Goal: Information Seeking & Learning: Learn about a topic

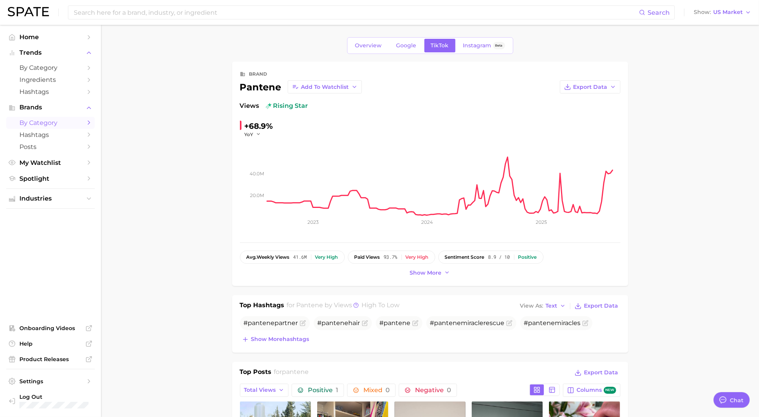
click at [47, 123] on span "by Category" at bounding box center [50, 122] width 62 height 7
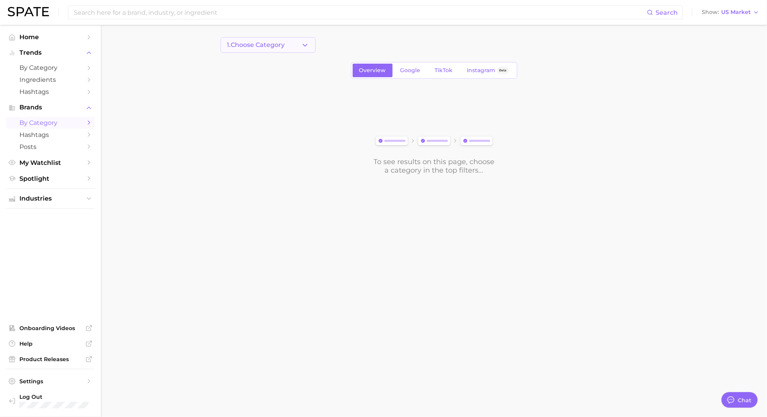
click at [304, 47] on icon "button" at bounding box center [305, 45] width 8 height 8
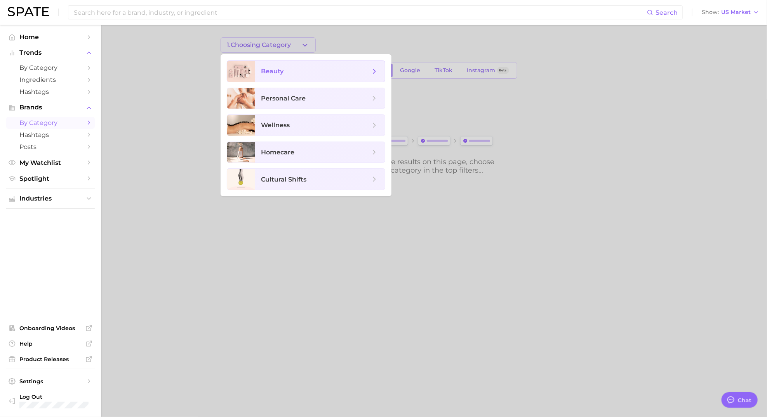
click at [275, 75] on span "beauty" at bounding box center [272, 71] width 23 height 7
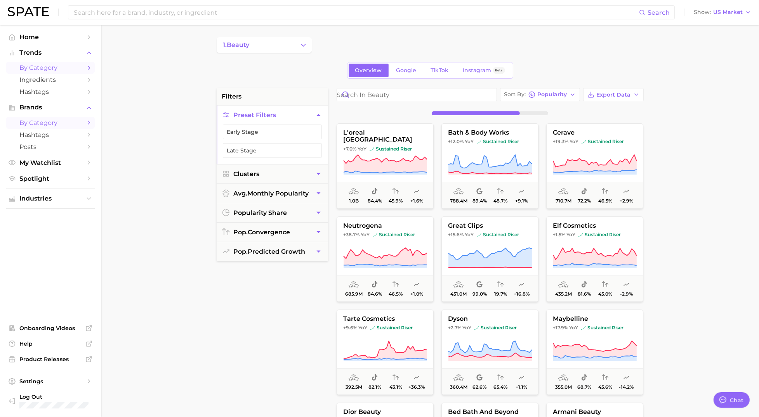
click at [59, 69] on span "by Category" at bounding box center [50, 67] width 62 height 7
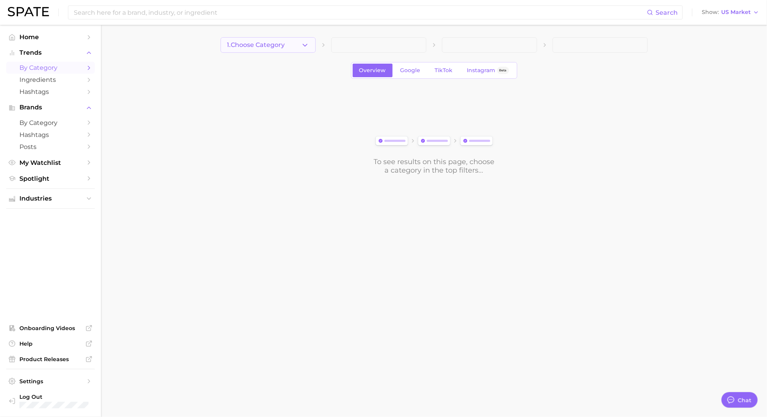
click at [303, 46] on icon "button" at bounding box center [305, 45] width 8 height 8
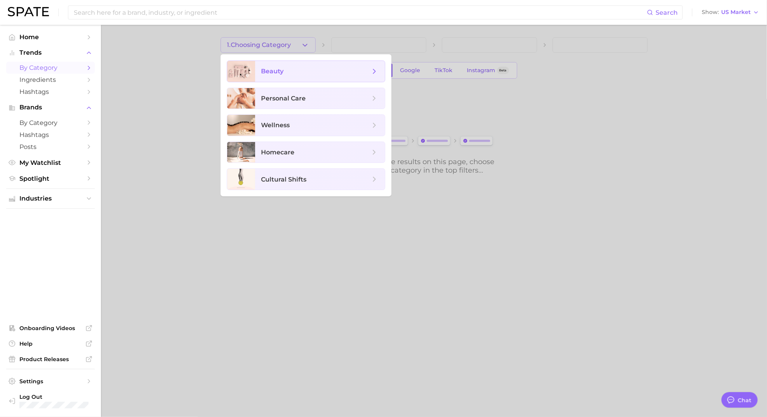
click at [281, 70] on span "beauty" at bounding box center [272, 71] width 23 height 7
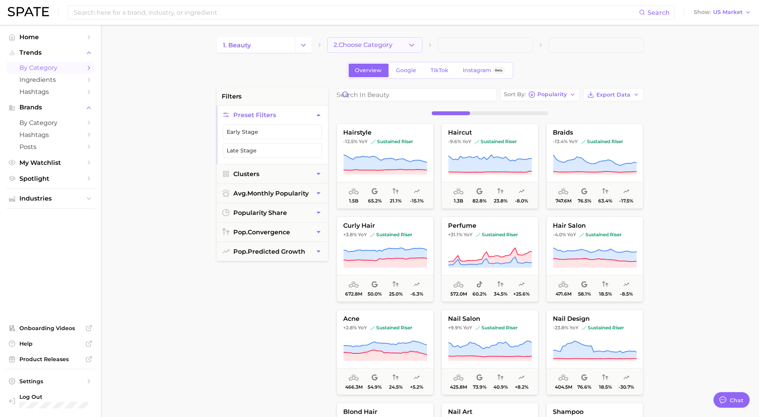
click at [408, 45] on icon "button" at bounding box center [412, 45] width 8 height 8
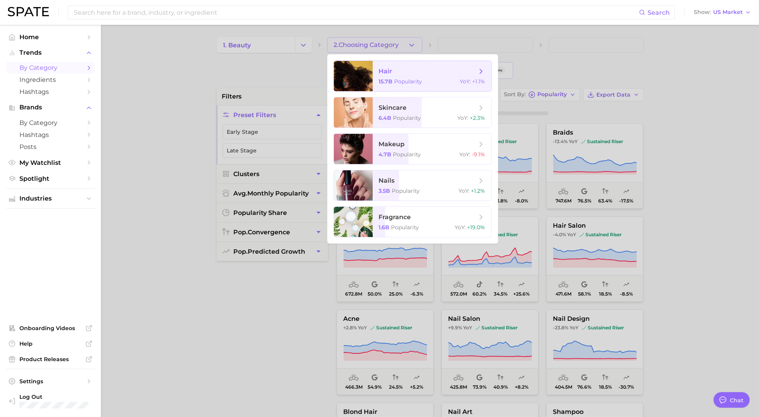
click at [391, 71] on span "hair" at bounding box center [386, 71] width 14 height 7
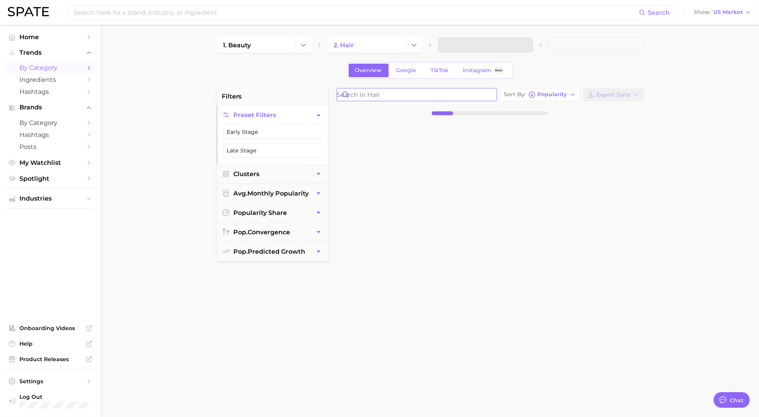
click at [372, 95] on input "Search in hair" at bounding box center [417, 95] width 160 height 12
type input "dry shampoo"
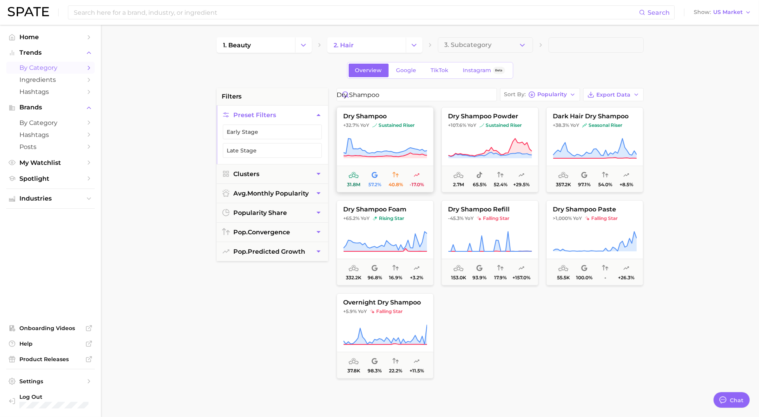
click at [399, 142] on icon at bounding box center [385, 149] width 84 height 22
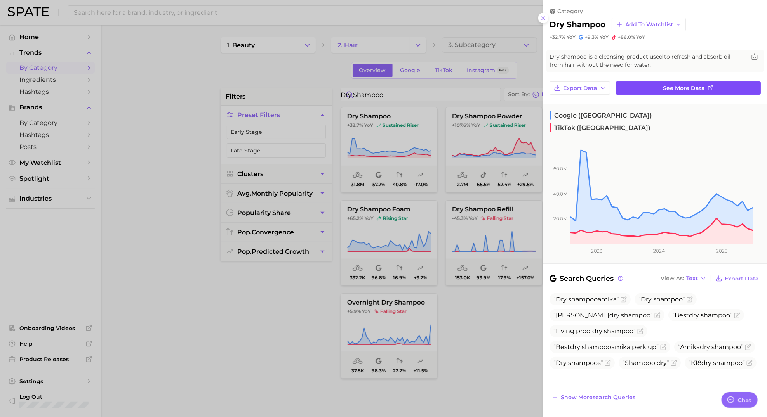
click at [702, 87] on link "See more data" at bounding box center [688, 88] width 145 height 13
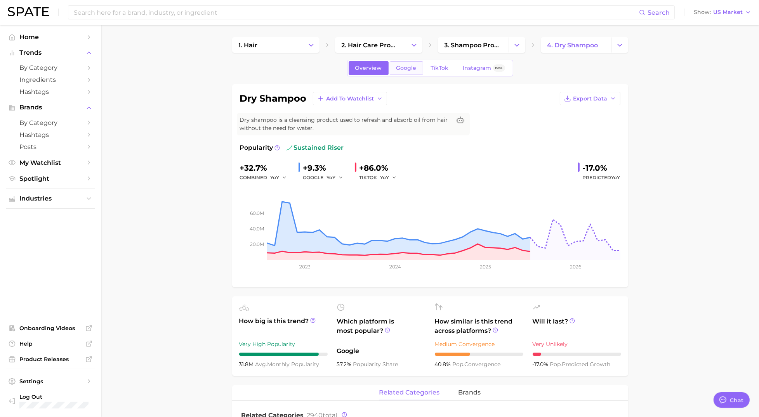
click at [412, 65] on span "Google" at bounding box center [406, 68] width 20 height 7
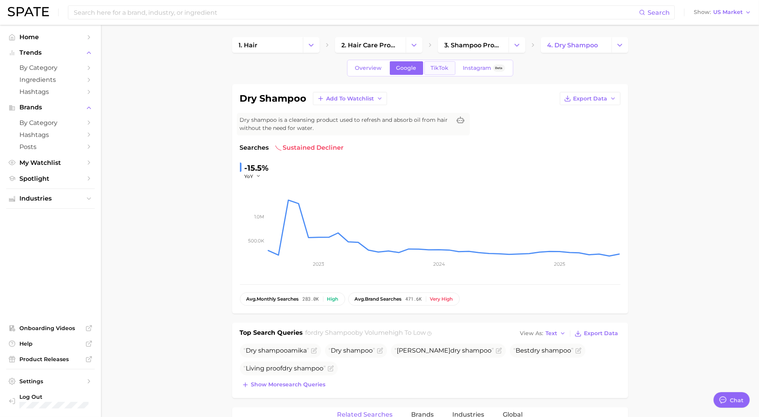
click at [434, 70] on span "TikTok" at bounding box center [440, 68] width 18 height 7
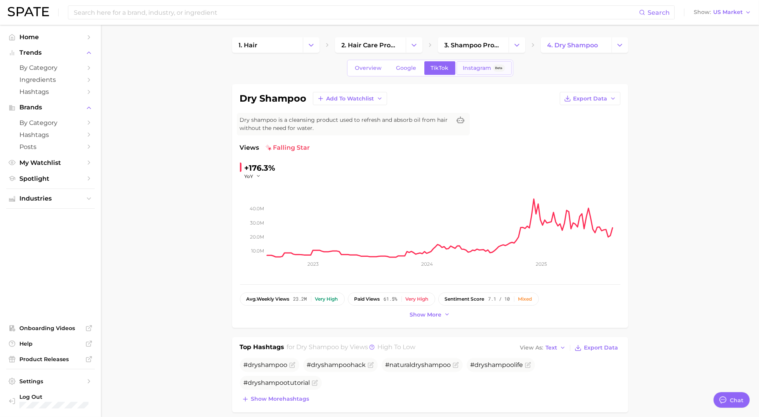
click at [476, 69] on span "Instagram" at bounding box center [477, 68] width 28 height 7
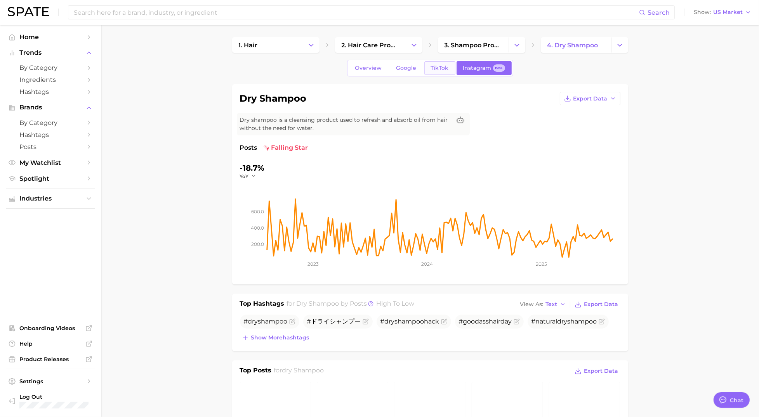
click at [440, 69] on span "TikTok" at bounding box center [440, 68] width 18 height 7
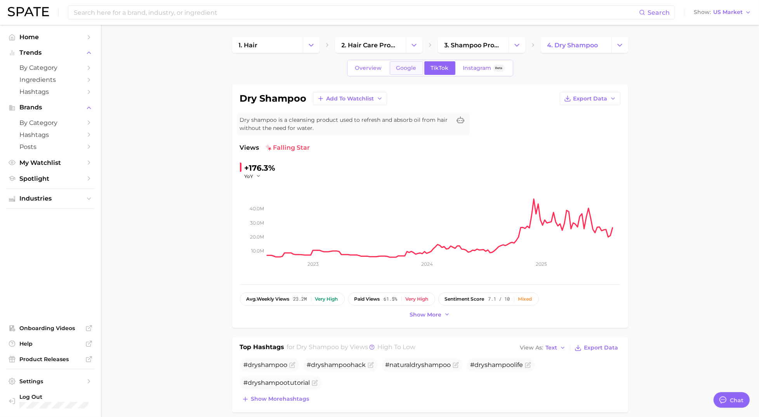
click at [403, 67] on span "Google" at bounding box center [406, 68] width 20 height 7
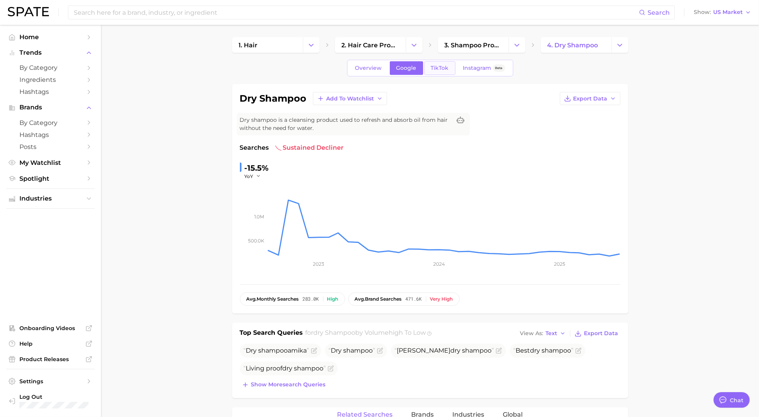
click at [429, 67] on link "TikTok" at bounding box center [439, 68] width 31 height 14
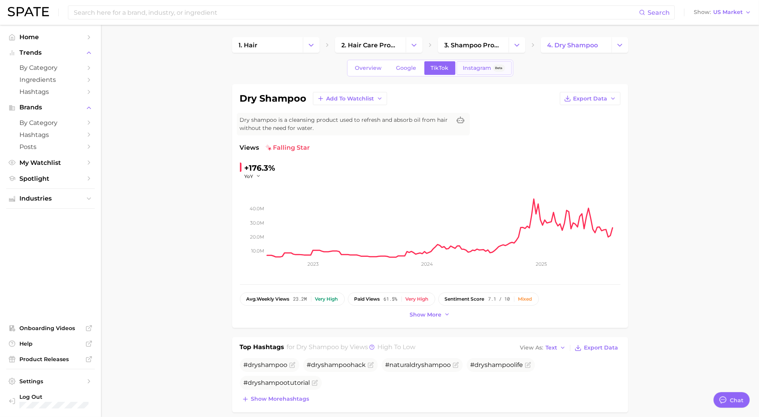
click at [467, 71] on span "Instagram" at bounding box center [477, 68] width 28 height 7
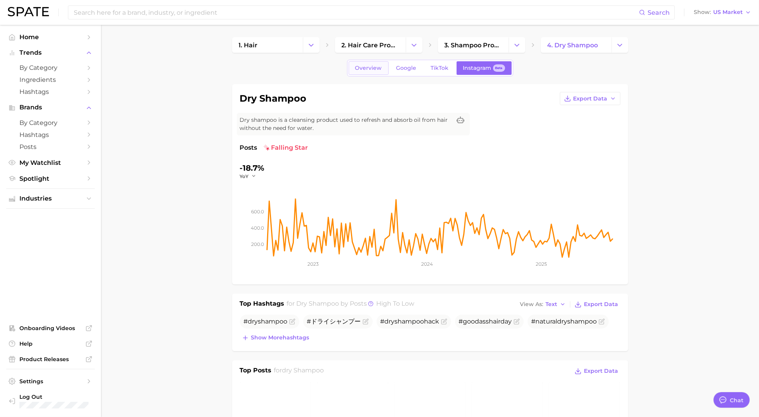
click at [376, 69] on span "Overview" at bounding box center [368, 68] width 27 height 7
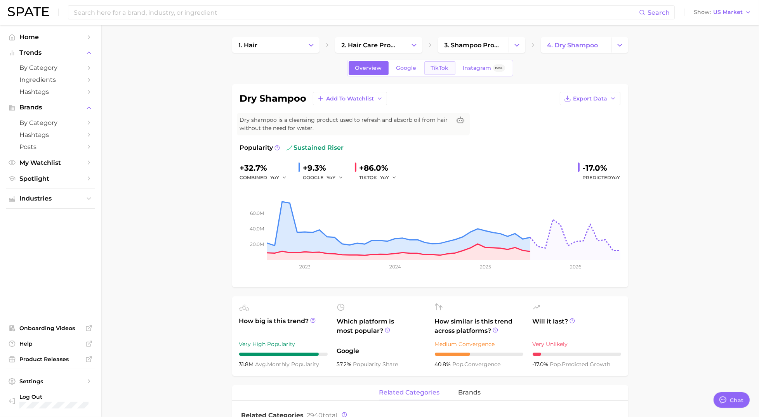
click at [436, 69] on span "TikTok" at bounding box center [440, 68] width 18 height 7
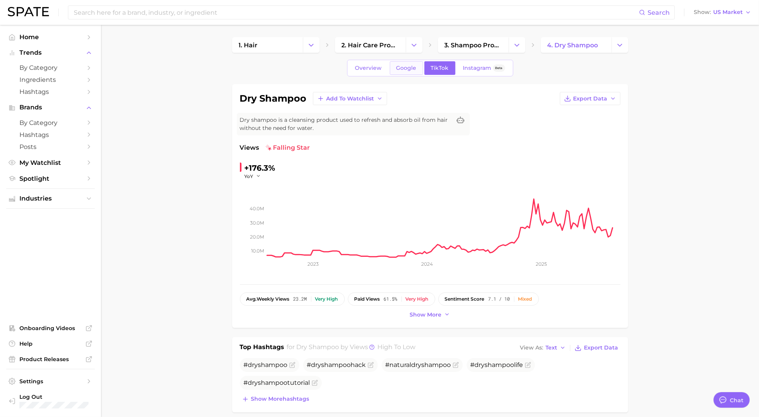
click at [406, 68] on span "Google" at bounding box center [406, 68] width 20 height 7
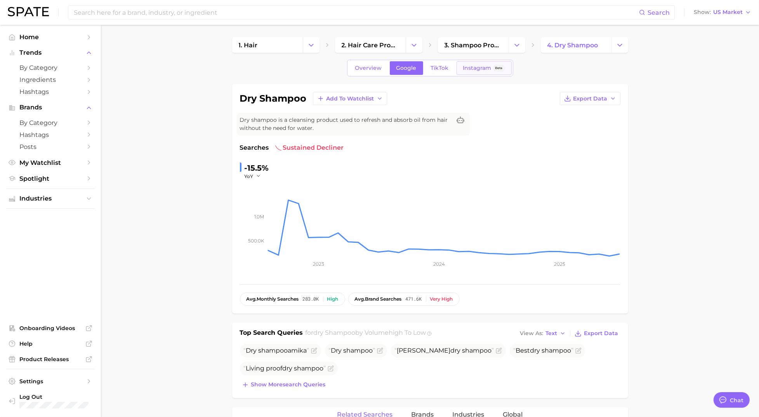
click at [478, 66] on span "Instagram" at bounding box center [477, 68] width 28 height 7
